Goal: Navigation & Orientation: Go to known website

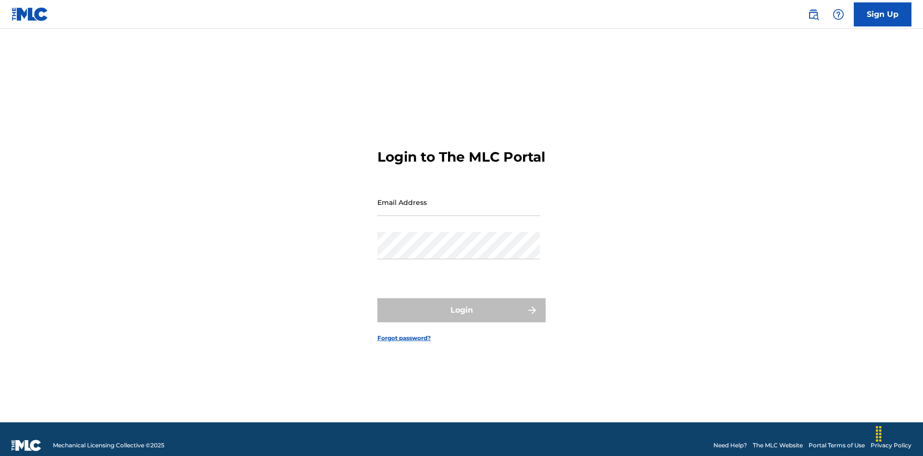
scroll to position [13, 0]
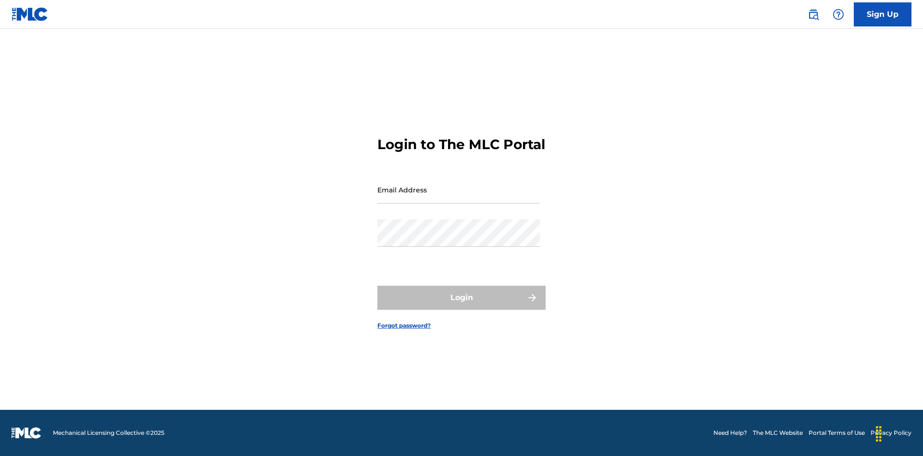
click at [459, 198] on input "Email Address" at bounding box center [458, 189] width 163 height 27
type input "d042f0f1-cab8-491d-ac02-c0b4ea006219@mailslurp.net"
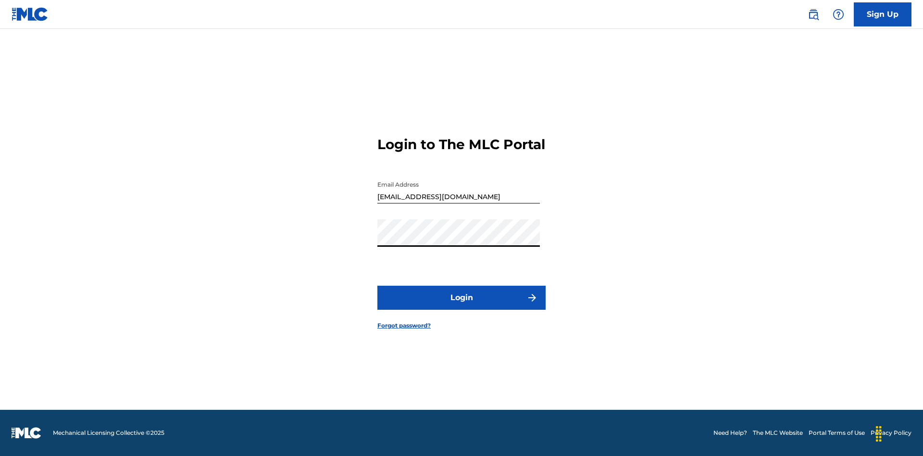
click at [462, 306] on button "Login" at bounding box center [461, 298] width 168 height 24
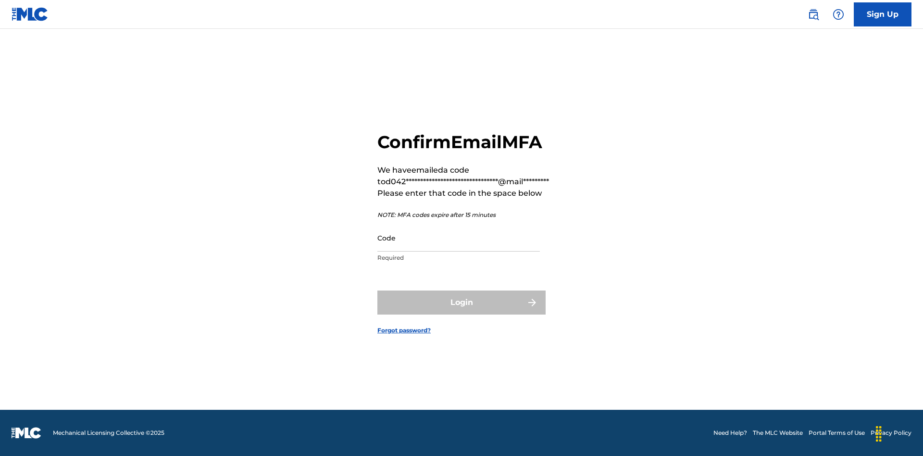
click at [459, 238] on input "Code" at bounding box center [458, 237] width 163 height 27
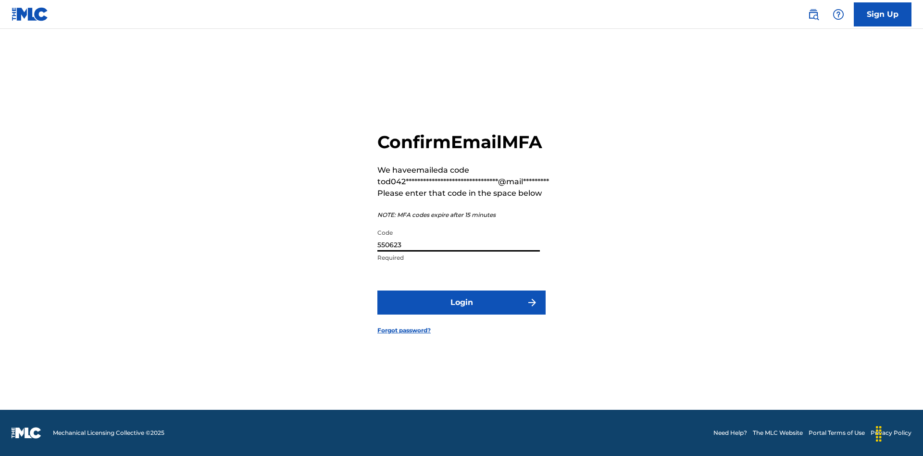
type input "550623"
click at [462, 302] on button "Login" at bounding box center [461, 302] width 168 height 24
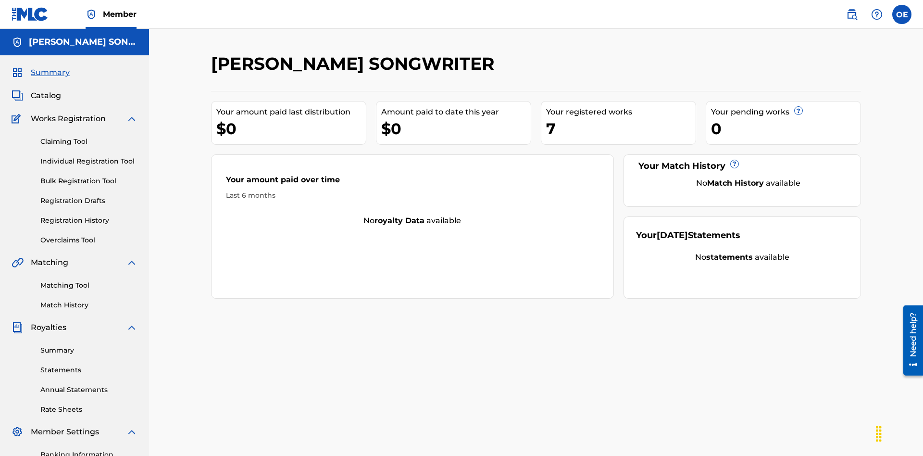
scroll to position [140, 0]
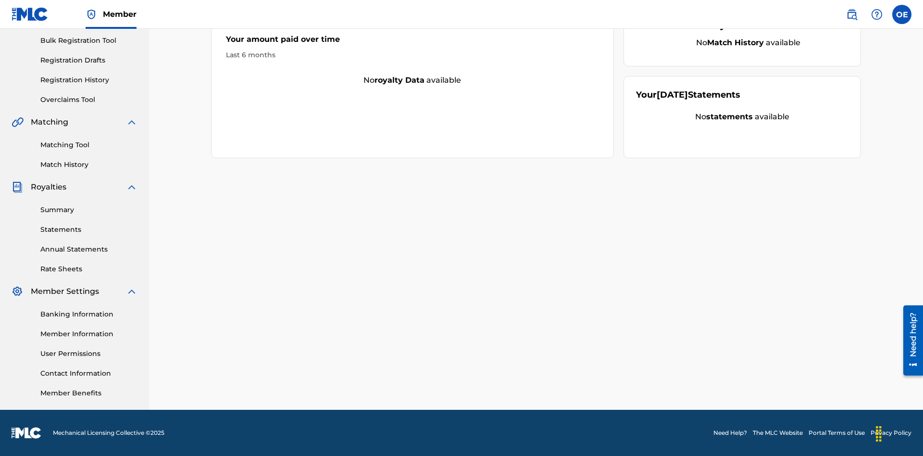
click at [89, 100] on link "Overclaims Tool" at bounding box center [88, 100] width 97 height 10
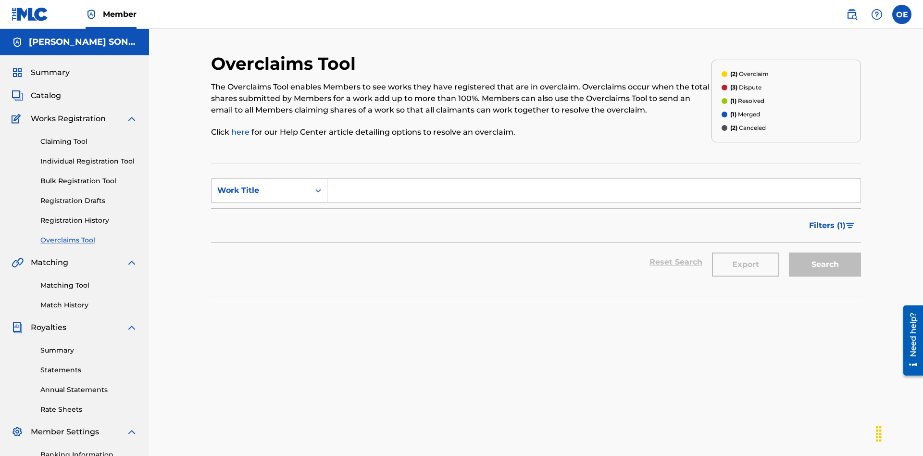
scroll to position [124, 0]
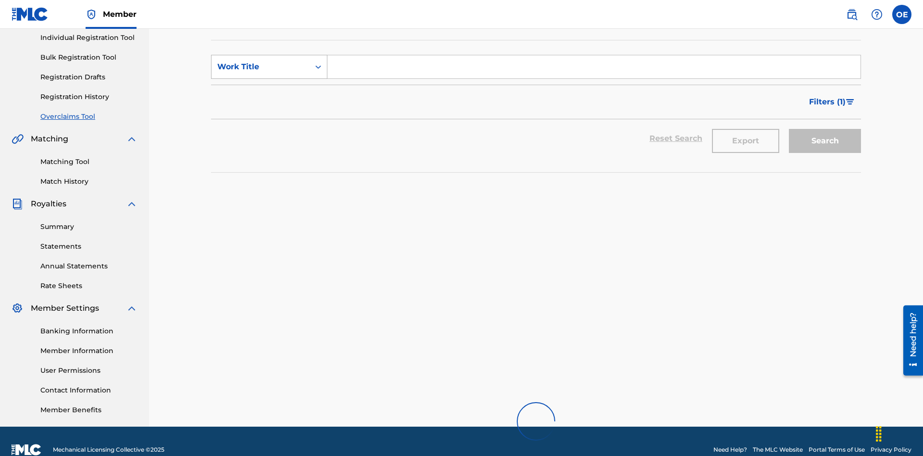
click at [261, 67] on div "Work Title" at bounding box center [260, 67] width 87 height 12
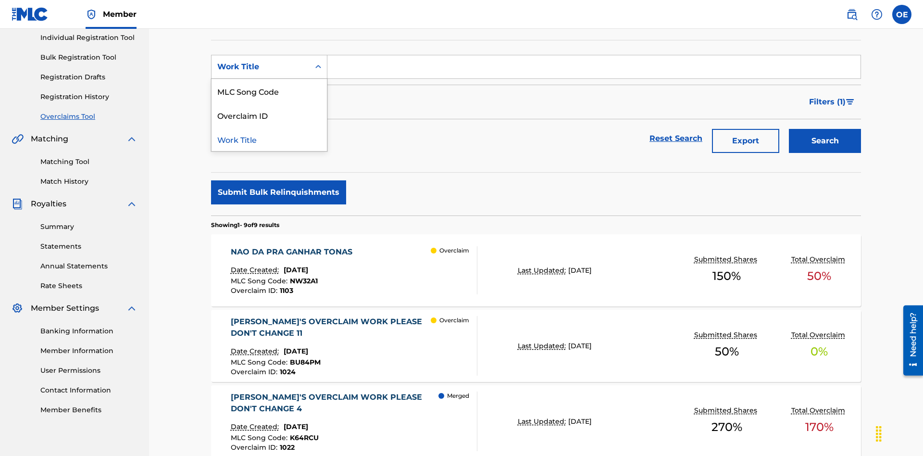
click at [269, 91] on div "MLC Song Code" at bounding box center [269, 91] width 115 height 24
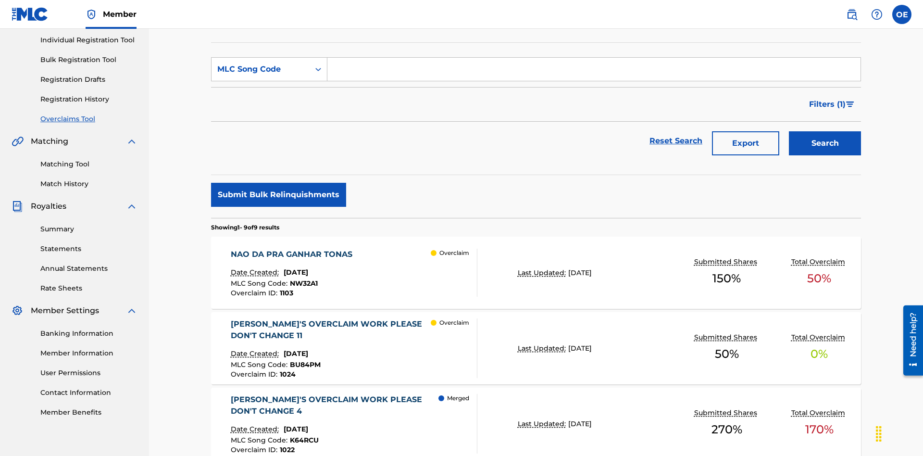
click at [594, 69] on input "Search Form" at bounding box center [593, 69] width 533 height 23
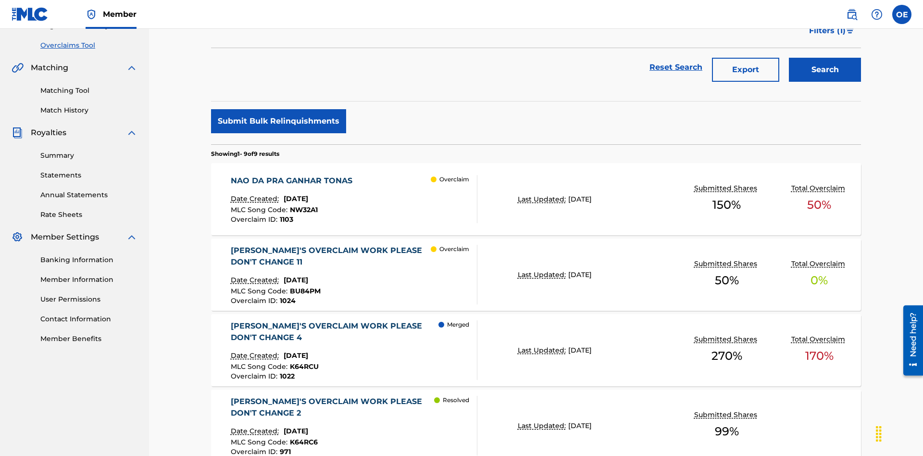
type input "NW32A1"
click at [825, 70] on button "Search" at bounding box center [825, 70] width 72 height 24
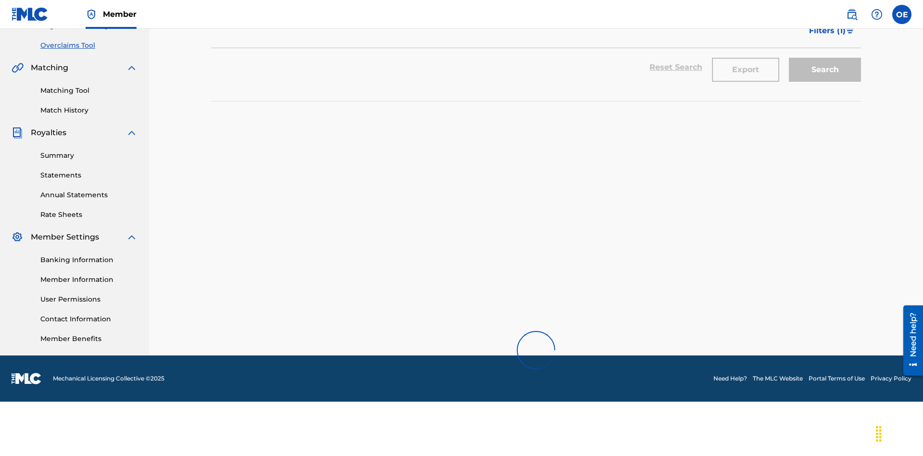
scroll to position [140, 0]
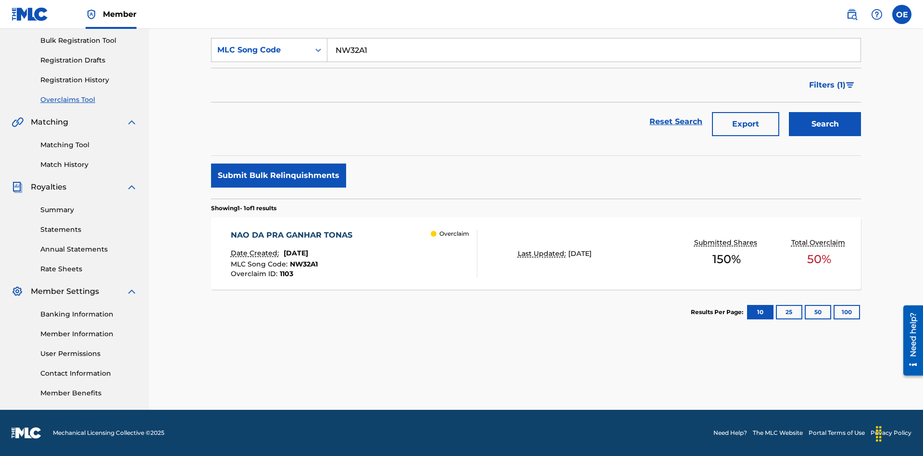
click at [308, 253] on span "October 21, 2024" at bounding box center [296, 253] width 25 height 9
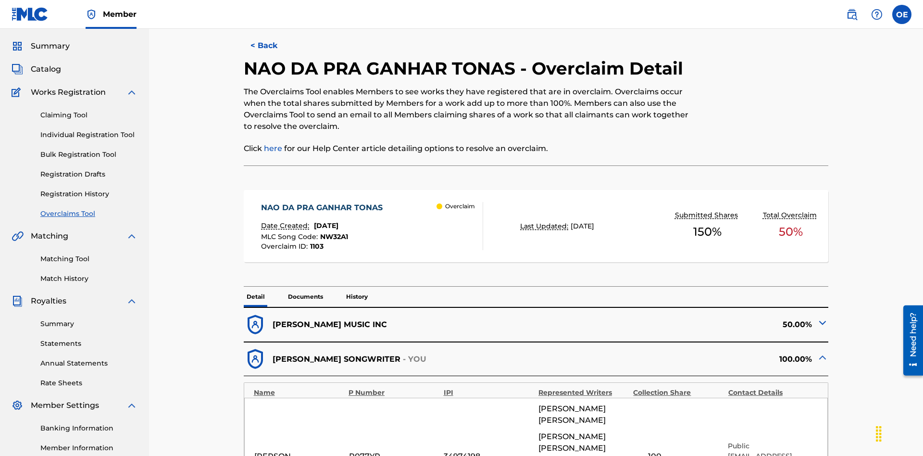
scroll to position [376, 0]
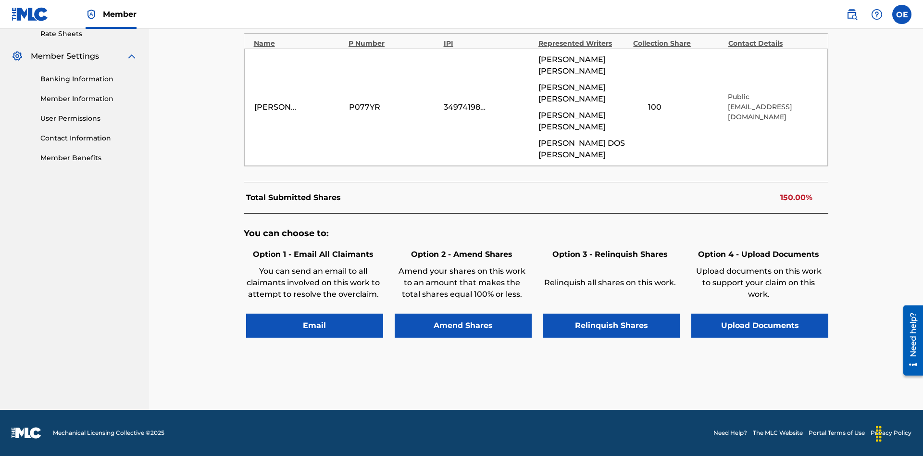
click at [314, 325] on button "Email" at bounding box center [314, 326] width 137 height 24
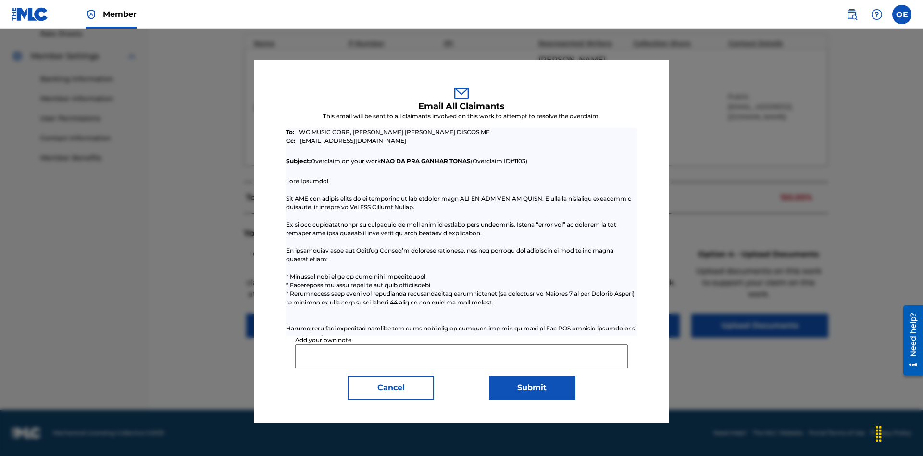
click at [462, 356] on input "Add your own note" at bounding box center [461, 356] width 332 height 24
type input "Test email to all claimants"
click at [532, 387] on button "Submit" at bounding box center [532, 388] width 87 height 24
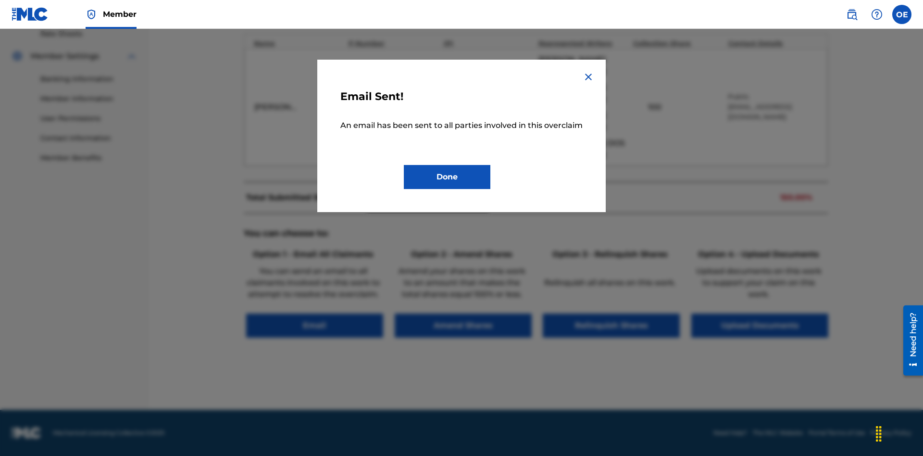
click at [447, 188] on button "Done" at bounding box center [447, 177] width 87 height 24
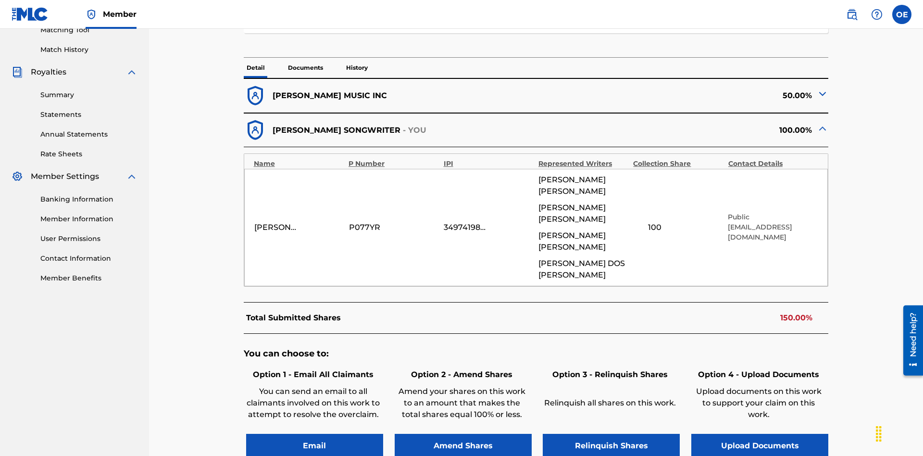
click at [356, 68] on p "History" at bounding box center [356, 68] width 27 height 20
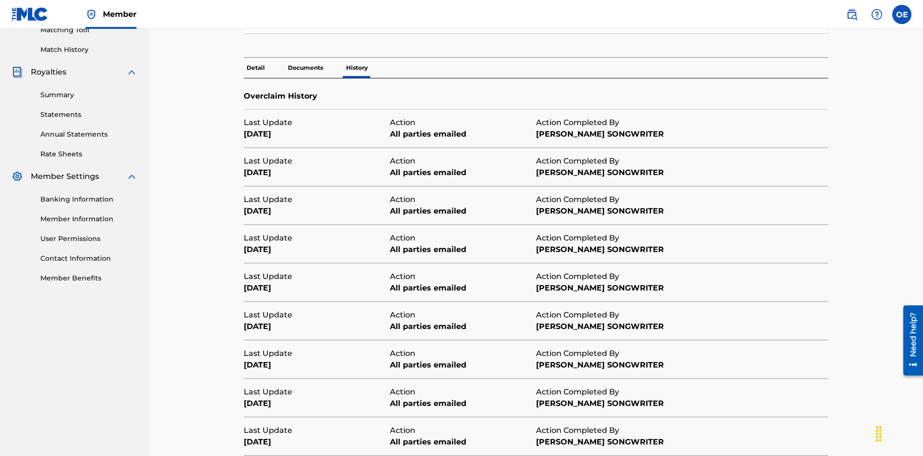
scroll to position [326, 0]
